Goal: Task Accomplishment & Management: Complete application form

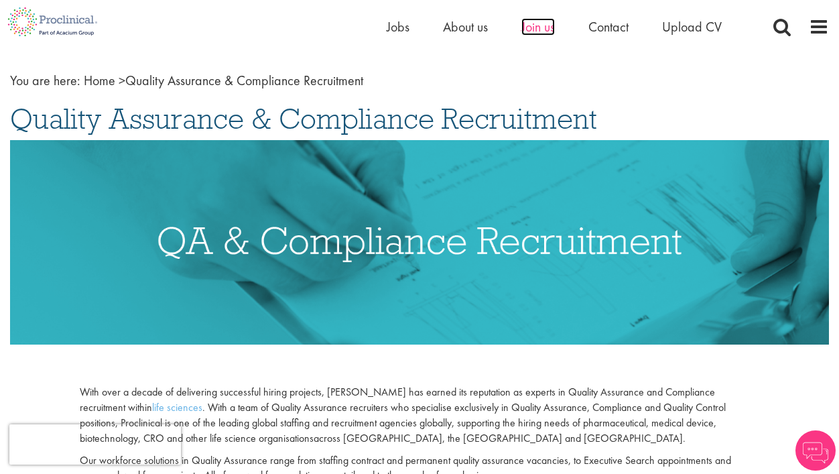
click at [533, 29] on span "Join us" at bounding box center [539, 26] width 34 height 17
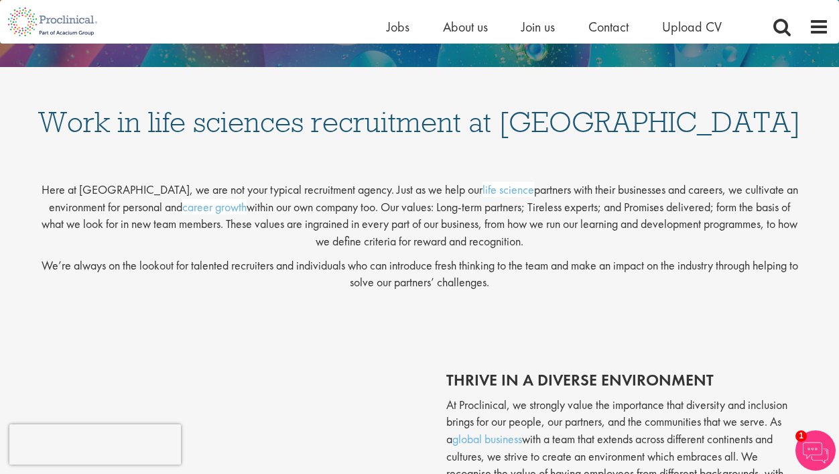
scroll to position [215, 0]
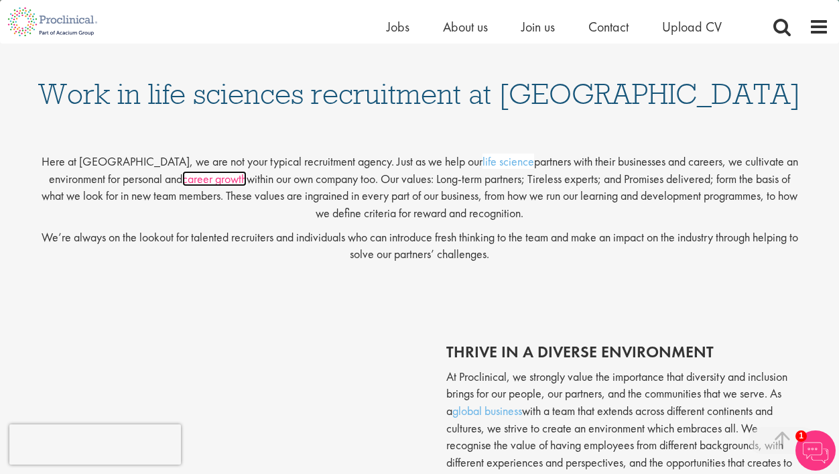
click at [208, 181] on link "career growth" at bounding box center [214, 178] width 64 height 15
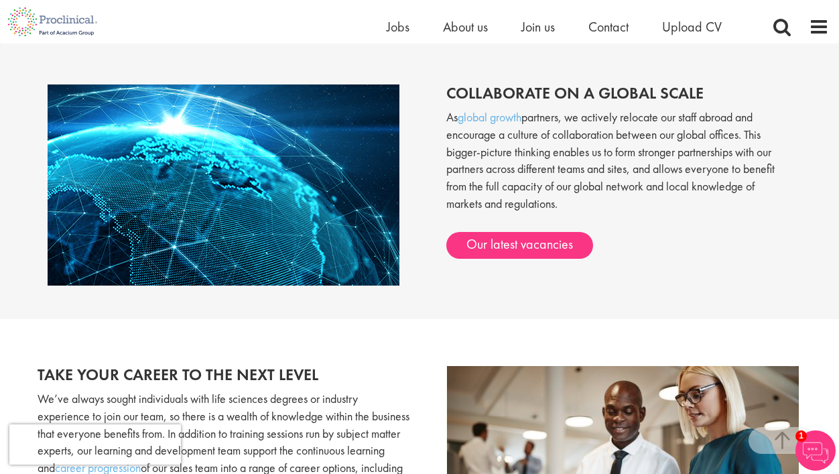
scroll to position [1050, 0]
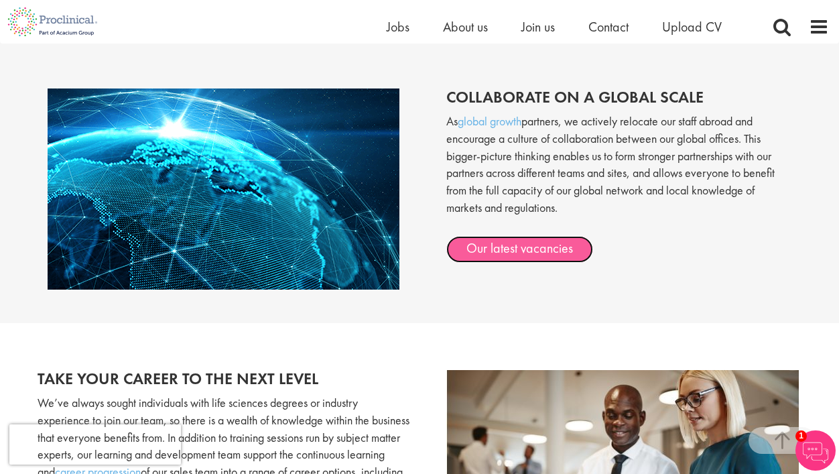
click at [501, 245] on link "Our latest vacancies" at bounding box center [519, 249] width 147 height 27
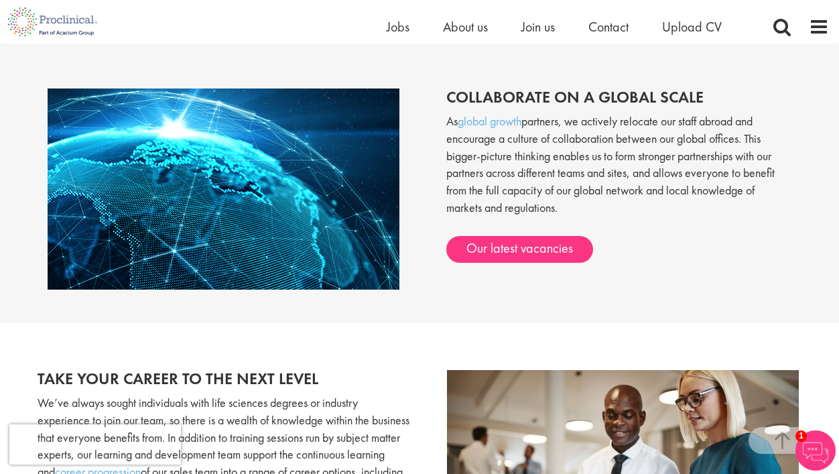
click at [622, 167] on p "As global growth partners, we actively relocate our staff abroad and encourage …" at bounding box center [618, 171] width 345 height 117
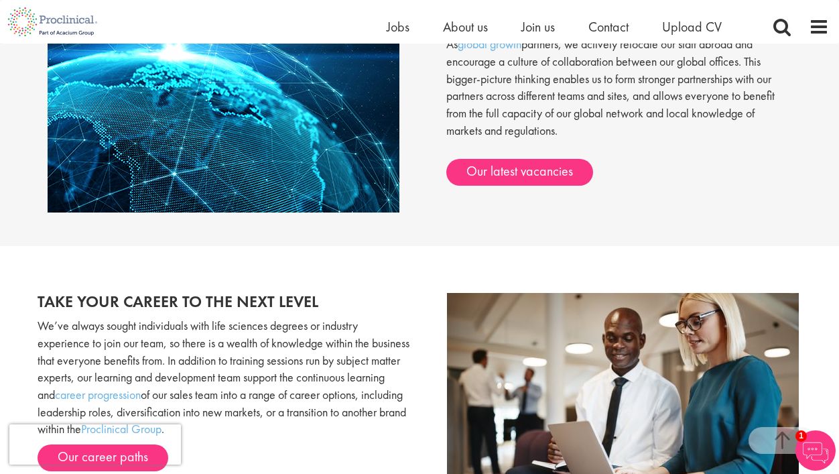
scroll to position [1125, 0]
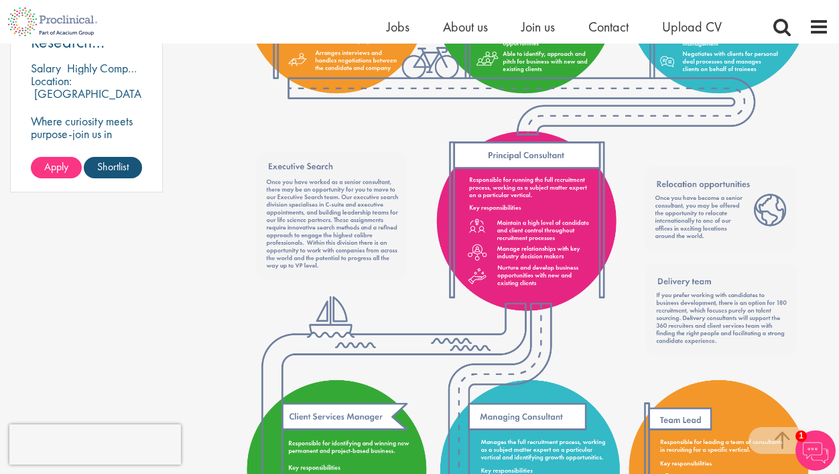
scroll to position [1089, 0]
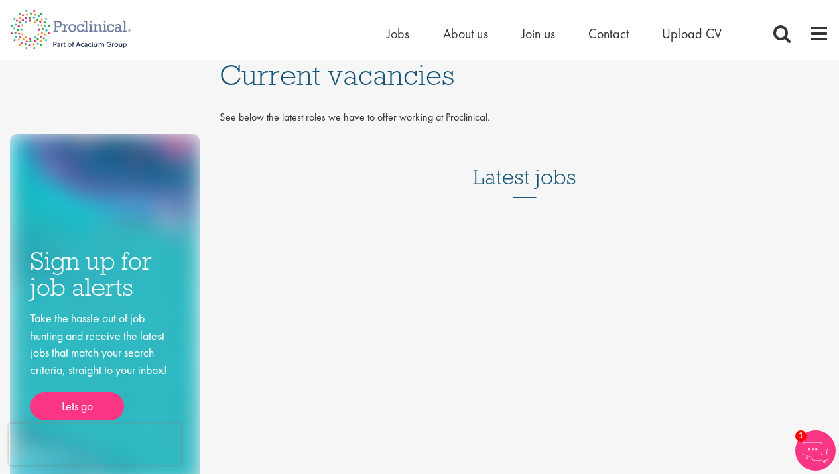
click at [507, 349] on div "Sign up for job alerts Take the hassle out of job hunting and receive the lates…" at bounding box center [419, 272] width 839 height 424
click at [703, 36] on span "Upload CV" at bounding box center [692, 33] width 60 height 17
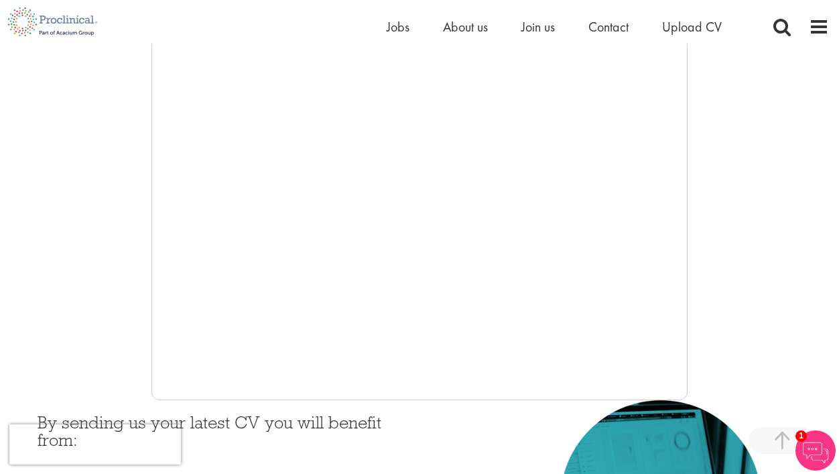
scroll to position [280, 0]
